Goal: Transaction & Acquisition: Purchase product/service

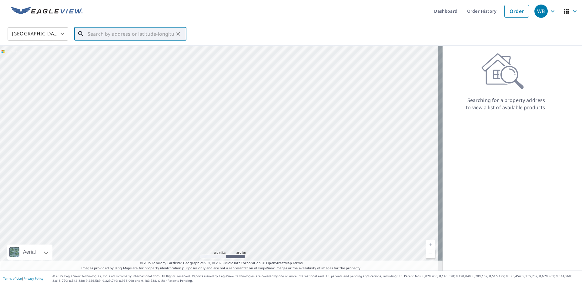
click at [108, 34] on input "text" at bounding box center [131, 33] width 86 height 17
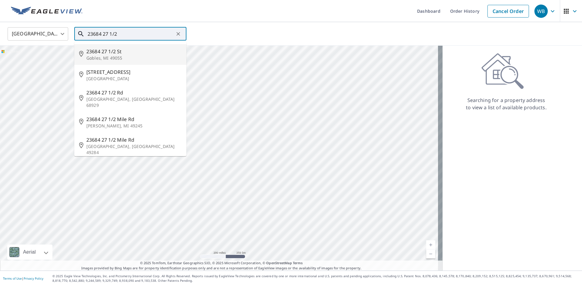
click at [115, 55] on span "23684 27 1/2 St" at bounding box center [133, 51] width 95 height 7
type input "23684 [STREET_ADDRESS]"
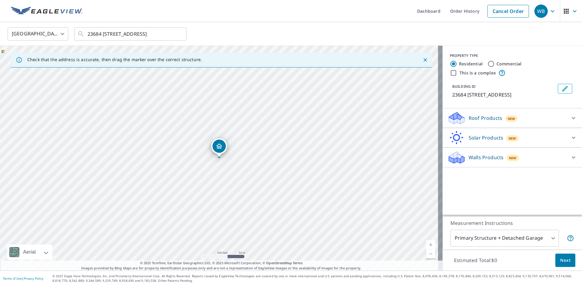
click at [486, 118] on p "Roof Products" at bounding box center [486, 118] width 34 height 7
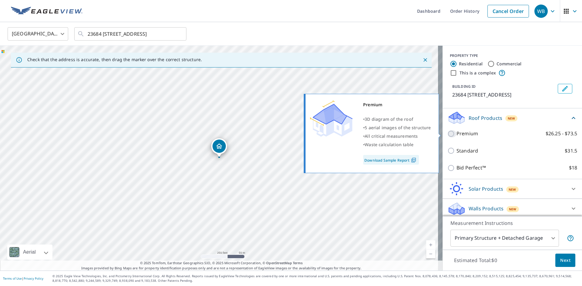
click at [447, 132] on input "Premium $26.25 - $73.5" at bounding box center [451, 133] width 9 height 7
checkbox input "true"
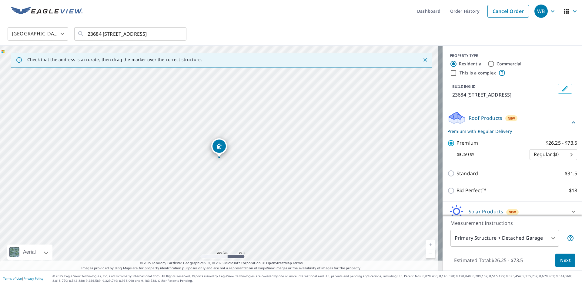
click at [549, 238] on body "WB WB Dashboard Order History Cancel Order WB [GEOGRAPHIC_DATA] [GEOGRAPHIC_DAT…" at bounding box center [291, 143] width 582 height 286
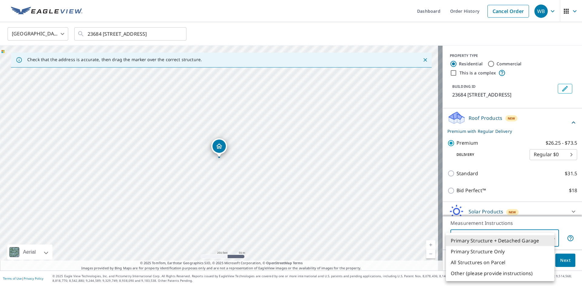
click at [494, 250] on li "Primary Structure Only" at bounding box center [500, 251] width 108 height 11
type input "2"
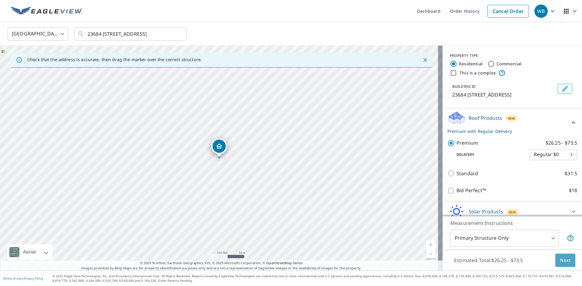
click at [560, 261] on span "Next" at bounding box center [565, 261] width 10 height 8
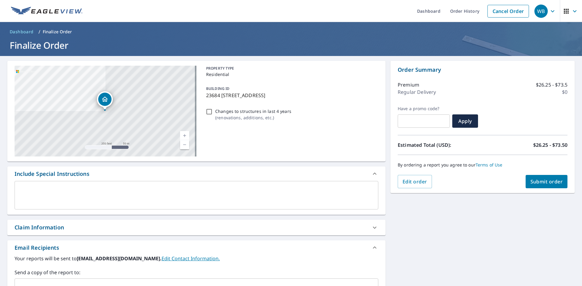
click at [58, 227] on div "Claim Information" at bounding box center [39, 228] width 49 height 8
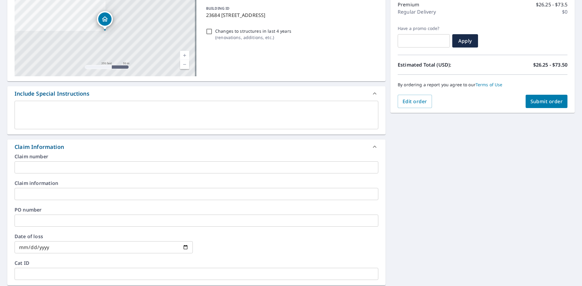
scroll to position [91, 0]
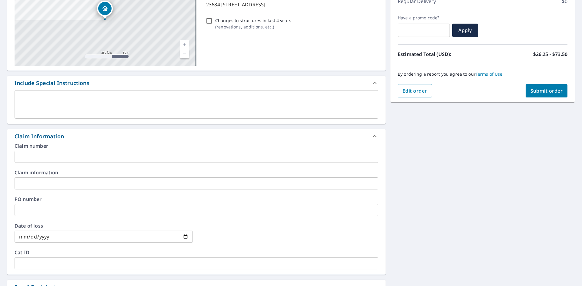
click at [55, 157] on input "text" at bounding box center [197, 157] width 364 height 12
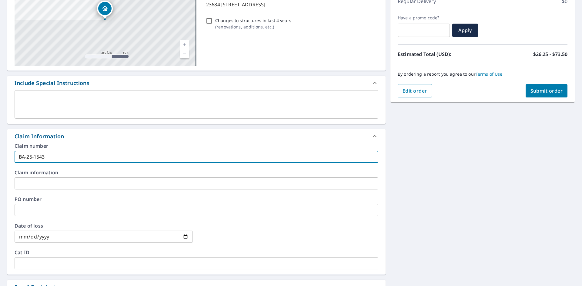
type input "BA-25-1543"
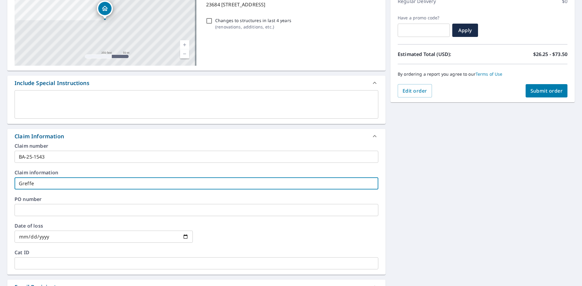
type input "Greffe"
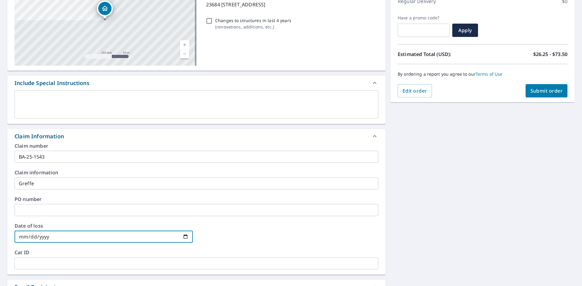
click at [18, 237] on input "date" at bounding box center [104, 237] width 178 height 12
type input "[DATE]"
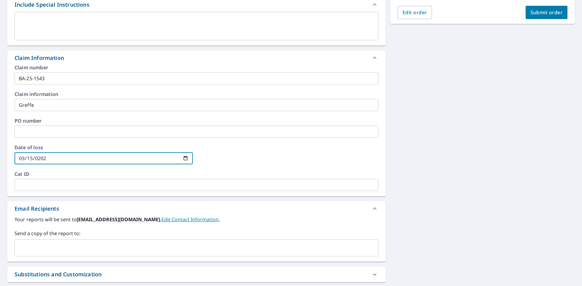
scroll to position [182, 0]
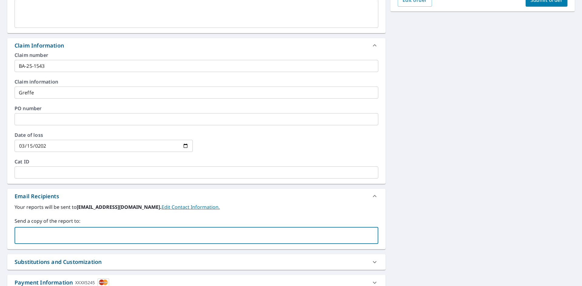
click at [66, 232] on input "text" at bounding box center [191, 236] width 349 height 12
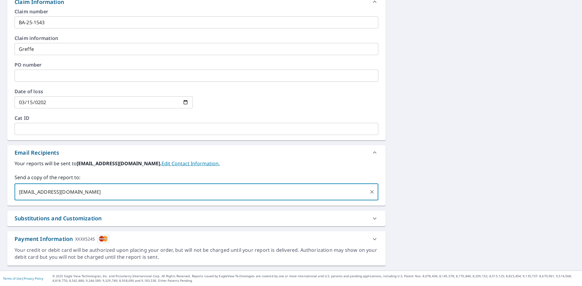
scroll to position [13, 0]
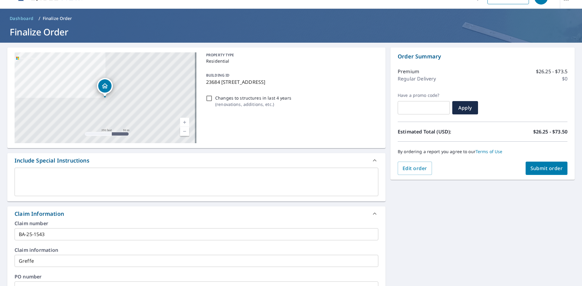
type input "[EMAIL_ADDRESS][DOMAIN_NAME]"
click at [542, 165] on button "Submit order" at bounding box center [546, 168] width 42 height 13
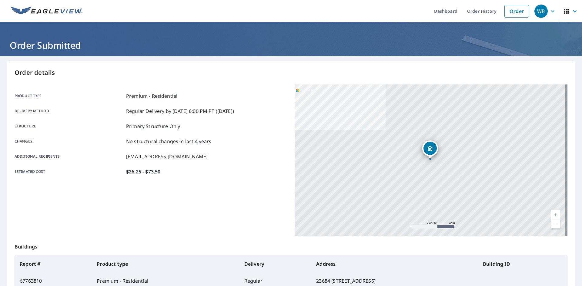
click at [551, 12] on icon "button" at bounding box center [553, 11] width 4 height 2
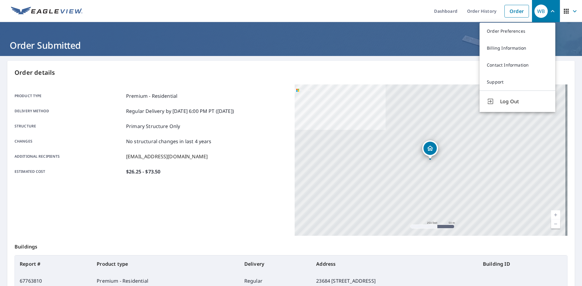
click at [507, 100] on span "Log Out" at bounding box center [524, 101] width 48 height 7
